Goal: Understand process/instructions: Learn how to perform a task or action

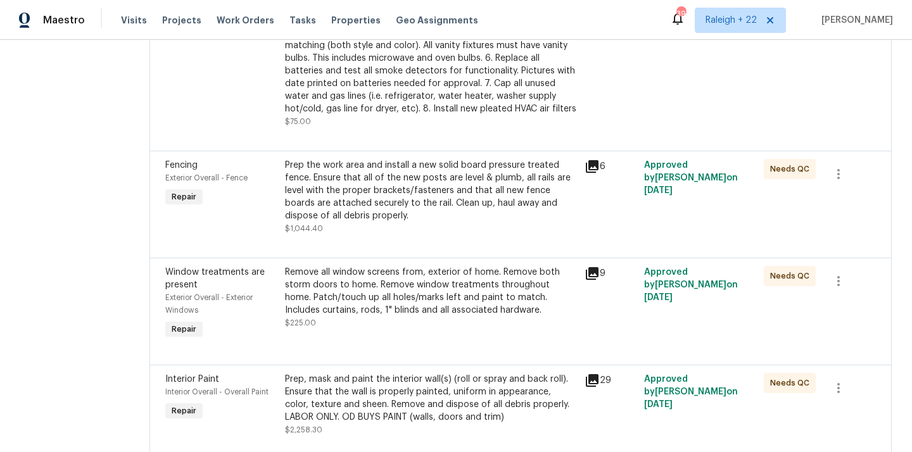
scroll to position [449, 0]
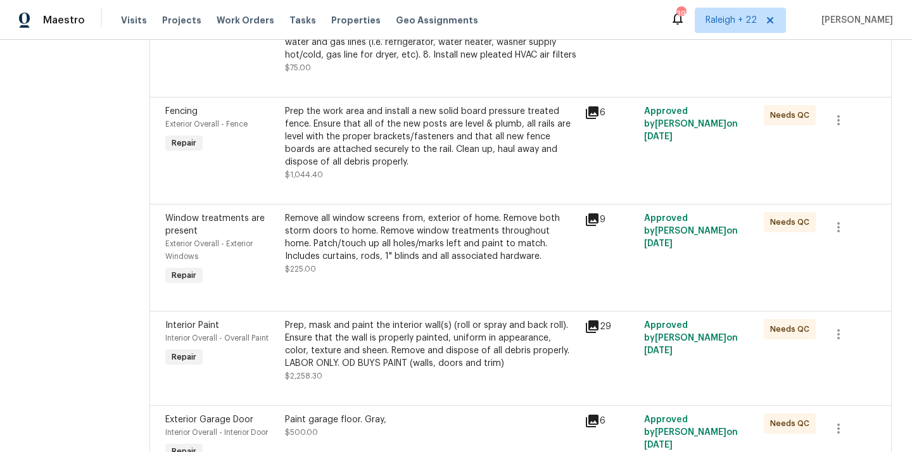
click at [440, 141] on div "Prep the work area and install a new solid board pressure treated fence. Ensure…" at bounding box center [431, 136] width 292 height 63
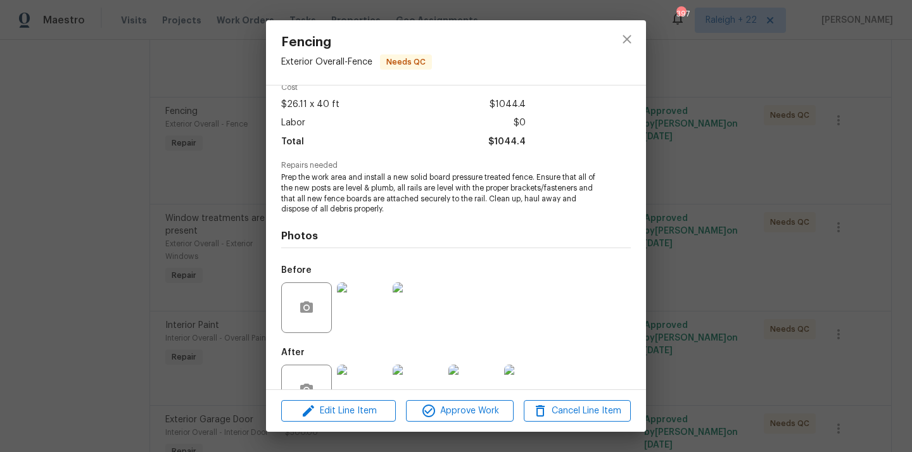
scroll to position [99, 0]
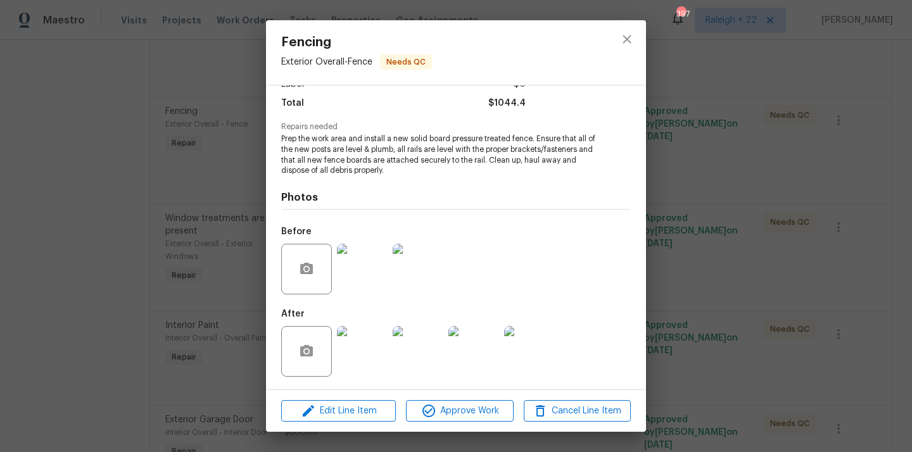
click at [346, 361] on img at bounding box center [362, 351] width 51 height 51
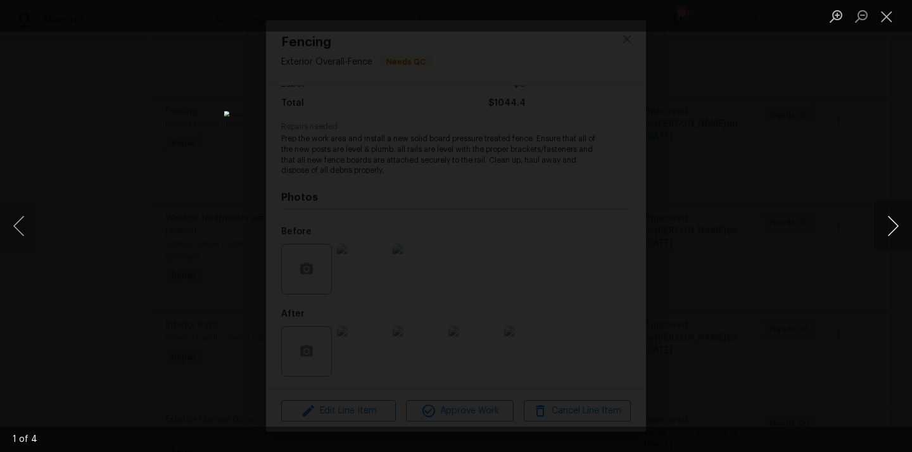
click at [880, 234] on button "Next image" at bounding box center [893, 226] width 38 height 51
click at [879, 233] on button "Next image" at bounding box center [893, 226] width 38 height 51
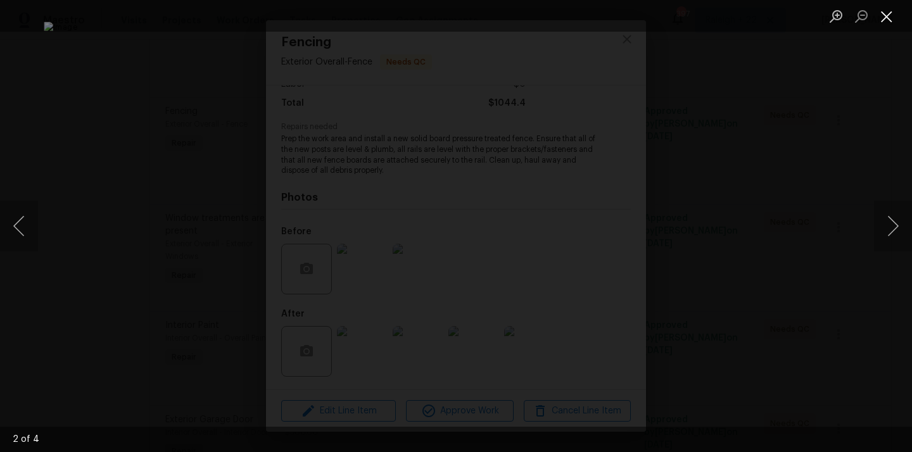
click at [889, 19] on button "Close lightbox" at bounding box center [886, 16] width 25 height 22
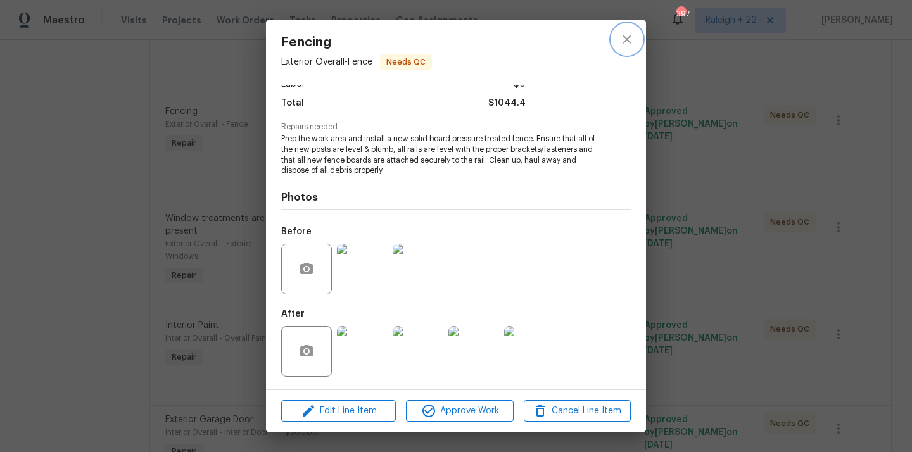
click at [618, 36] on button "close" at bounding box center [627, 39] width 30 height 30
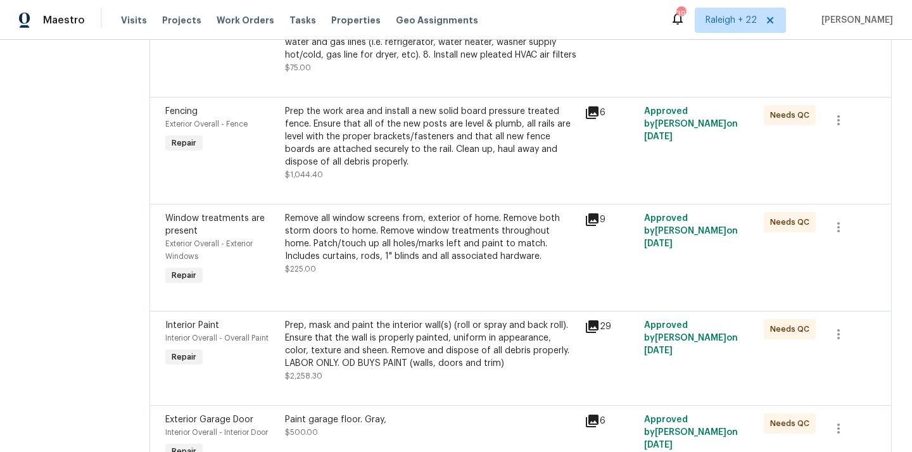
click at [394, 149] on div "Prep the work area and install a new solid board pressure treated fence. Ensure…" at bounding box center [431, 136] width 292 height 63
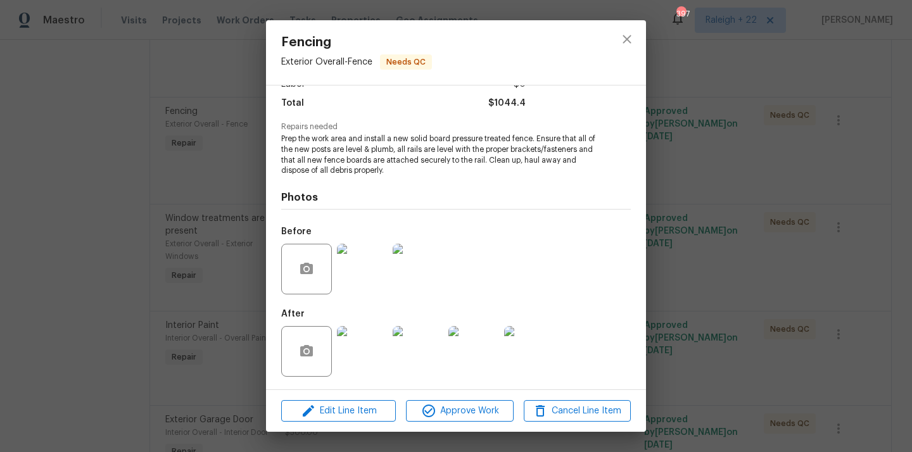
click at [365, 356] on img at bounding box center [362, 351] width 51 height 51
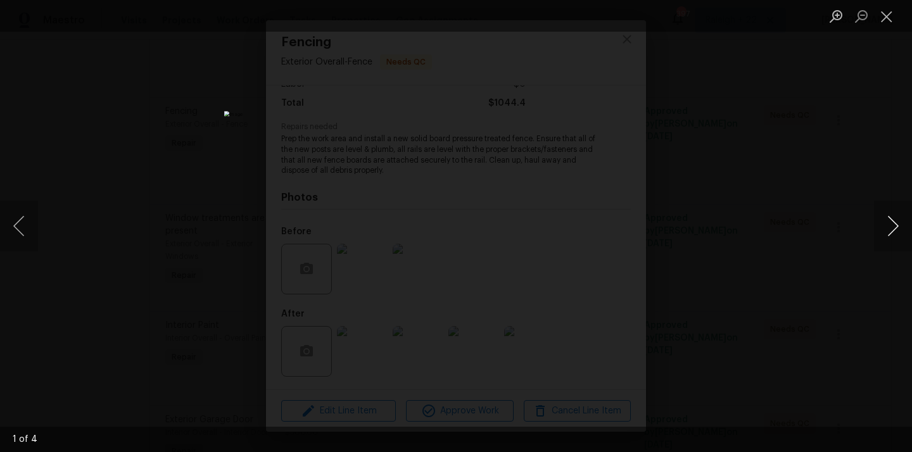
click at [892, 212] on button "Next image" at bounding box center [893, 226] width 38 height 51
click at [889, 231] on button "Next image" at bounding box center [893, 226] width 38 height 51
click at [890, 231] on button "Next image" at bounding box center [893, 226] width 38 height 51
